Goal: Task Accomplishment & Management: Use online tool/utility

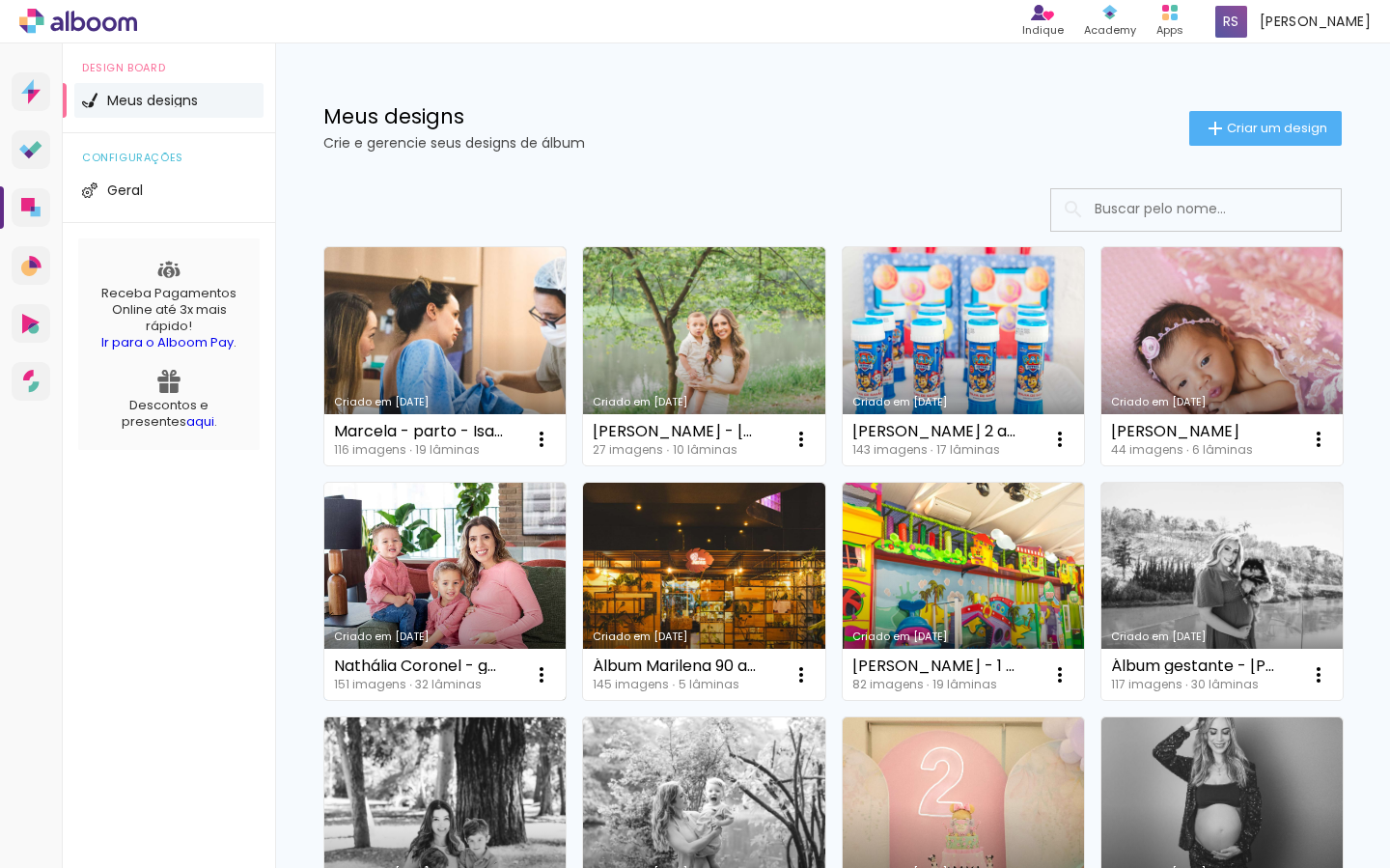
click at [501, 576] on link "Criado em [DATE]" at bounding box center [445, 592] width 241 height 218
